Goal: Information Seeking & Learning: Learn about a topic

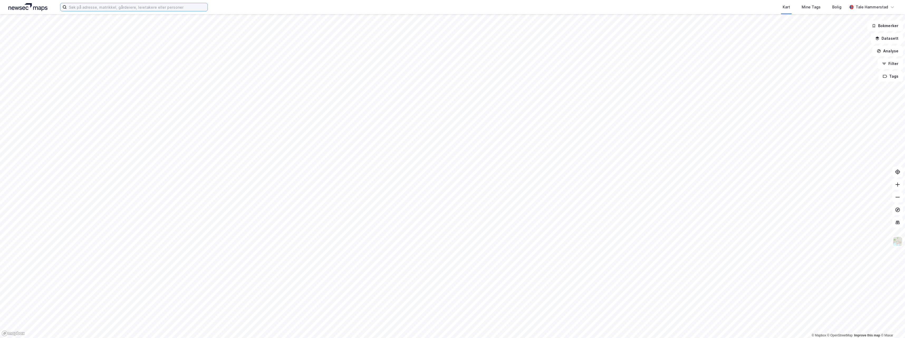
click at [153, 9] on input at bounding box center [137, 7] width 141 height 8
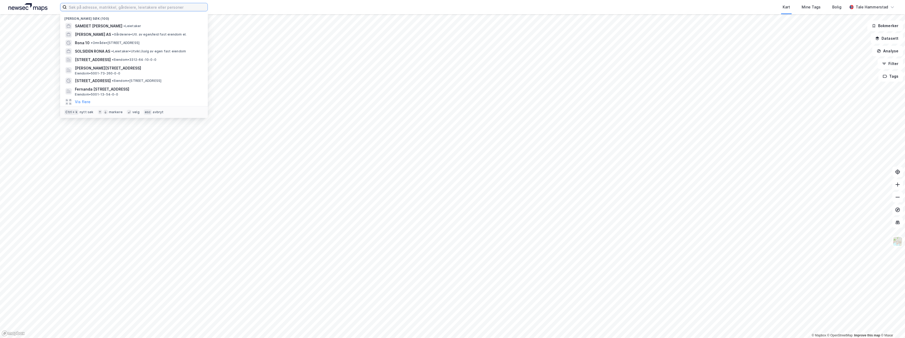
paste input "[STREET_ADDRESS]"
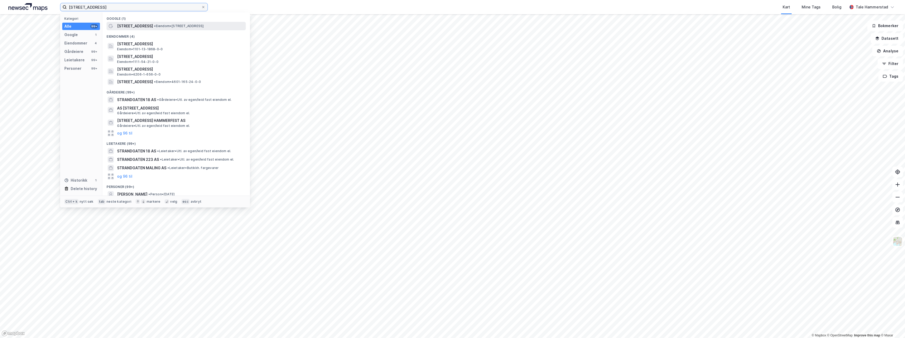
type input "[STREET_ADDRESS]"
click at [158, 28] on div "[STREET_ADDRESS] • Eiendom • [STREET_ADDRESS]" at bounding box center [181, 26] width 128 height 6
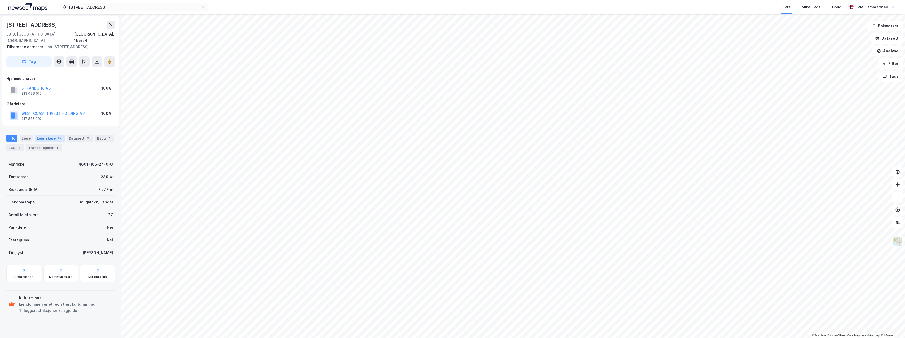
click at [56, 135] on div "Leietakere 27" at bounding box center [50, 138] width 30 height 7
